Goal: Information Seeking & Learning: Learn about a topic

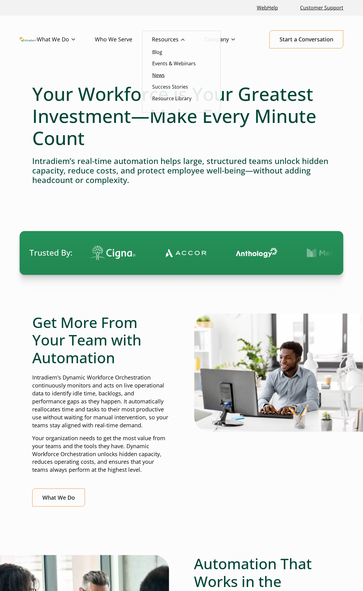
click at [163, 76] on link "News" at bounding box center [158, 75] width 13 height 7
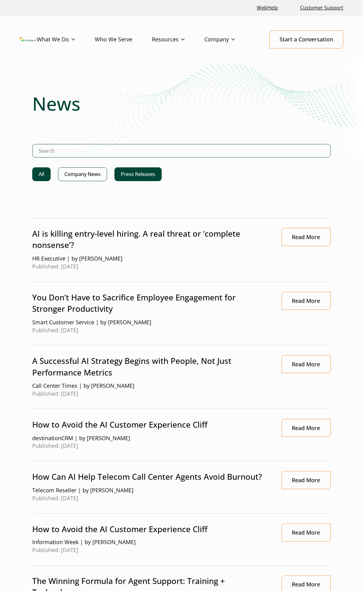
click at [131, 177] on link "Press Releases" at bounding box center [137, 174] width 47 height 14
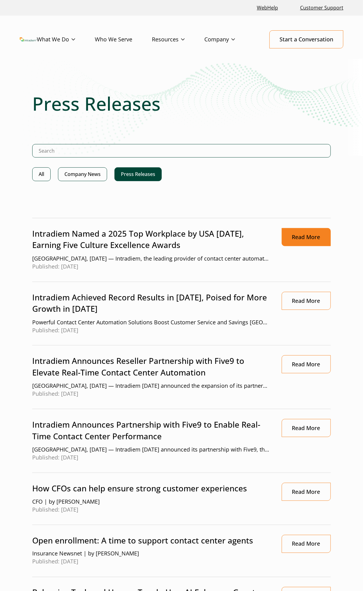
click at [302, 235] on link "Read More" at bounding box center [305, 237] width 49 height 18
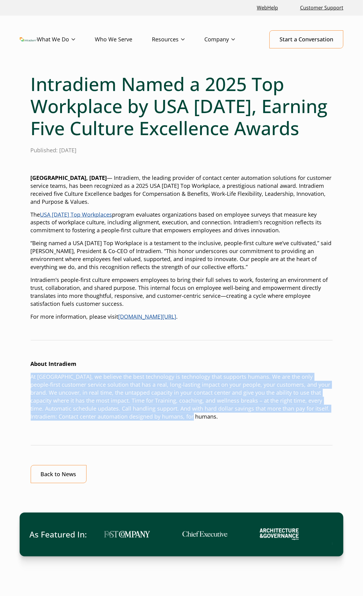
drag, startPoint x: 192, startPoint y: 420, endPoint x: 20, endPoint y: 366, distance: 179.8
click at [21, 367] on div "Intradiem Named a 2025 Top Workplace by USA [DATE], Earning Five Culture Excell…" at bounding box center [181, 344] width 363 height 543
copy div "About Intradiem At [GEOGRAPHIC_DATA], we believe the best technology is technol…"
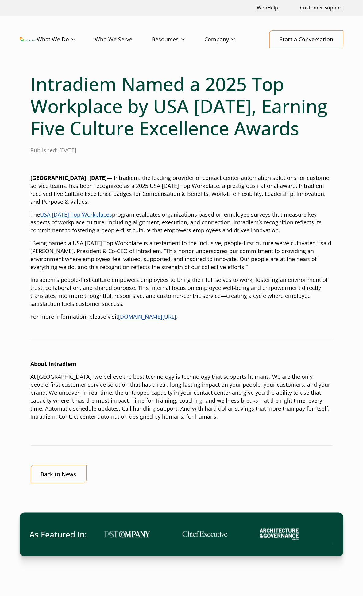
click at [167, 256] on p "“Being named a USA [DATE] Top Workplace is a testament to the inclusive, people…" at bounding box center [182, 255] width 302 height 32
drag, startPoint x: 221, startPoint y: 177, endPoint x: 44, endPoint y: 184, distance: 177.7
click at [44, 183] on p "[GEOGRAPHIC_DATA], [DATE] — Intradiem, the leading provider of contact center a…" at bounding box center [182, 190] width 302 height 32
click at [42, 188] on p "[GEOGRAPHIC_DATA], [DATE] — Intradiem, the leading provider of contact center a…" at bounding box center [182, 190] width 302 height 32
drag, startPoint x: 42, startPoint y: 188, endPoint x: 4, endPoint y: 188, distance: 38.0
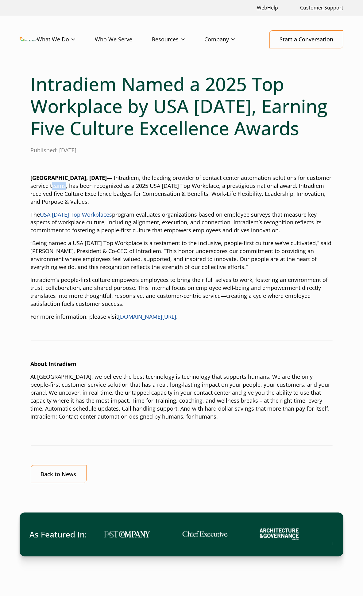
click at [30, 188] on div "Intradiem Named a 2025 Top Workplace by USA [DATE], Earning Five Culture Excell…" at bounding box center [181, 344] width 363 height 543
click at [132, 200] on p "Atlanta, June 3, 2025 — Intradiem, the leading provider of contact center autom…" at bounding box center [182, 190] width 302 height 32
drag, startPoint x: 47, startPoint y: 185, endPoint x: 90, endPoint y: 177, distance: 44.3
click at [91, 178] on p "Atlanta, June 3, 2025 — Intradiem, the leading provider of contact center autom…" at bounding box center [182, 190] width 302 height 32
copy p "Intradiem, the leading provider of contact center automation solutions for cust…"
